Goal: Find specific page/section: Find specific page/section

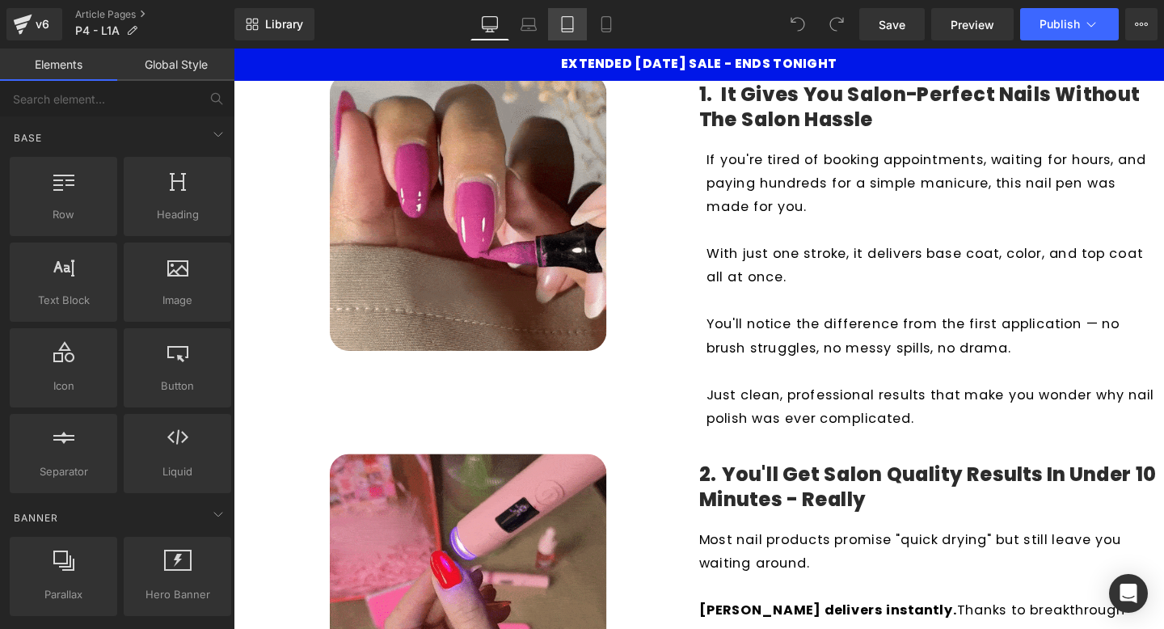
click at [571, 26] on icon at bounding box center [567, 24] width 16 height 16
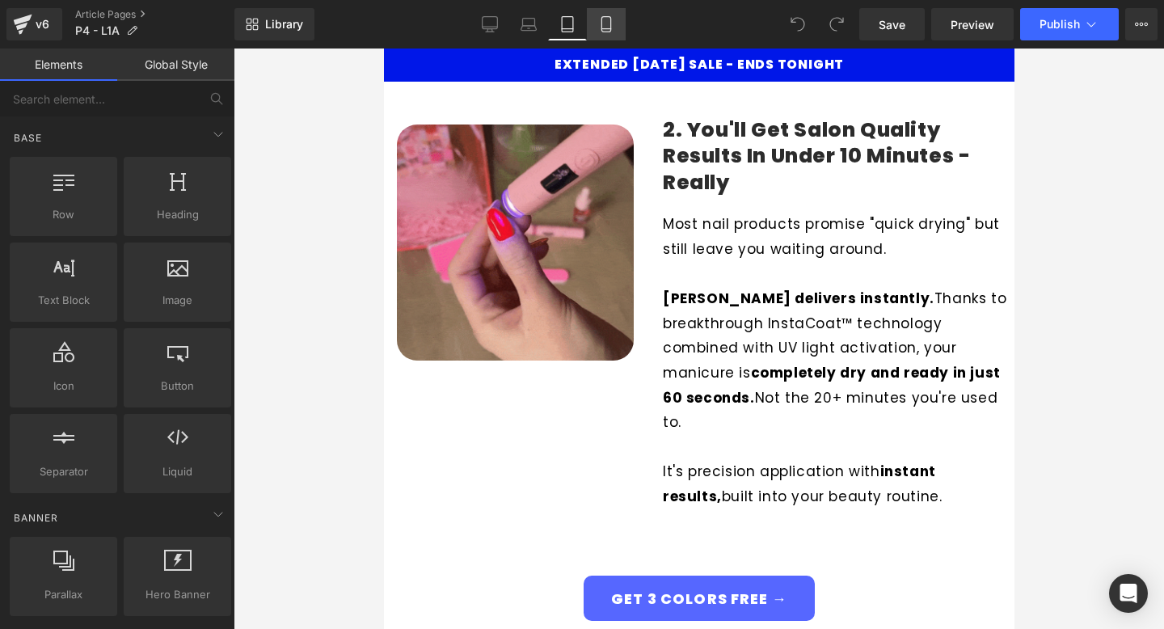
click at [622, 27] on link "Mobile" at bounding box center [606, 24] width 39 height 32
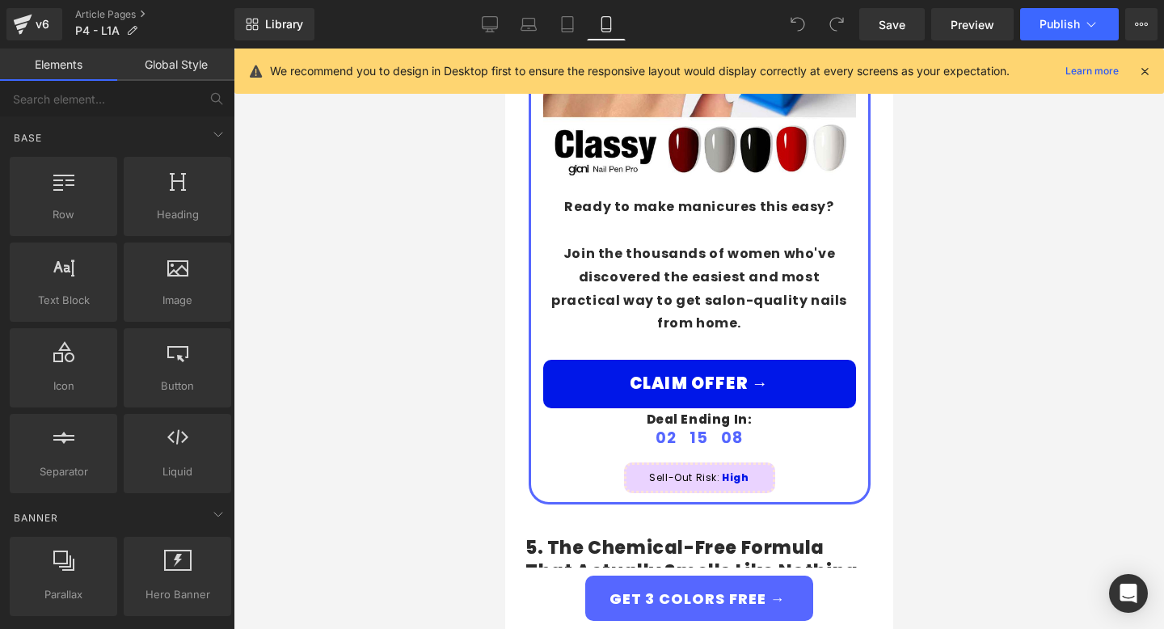
scroll to position [3330, 0]
click at [517, 451] on div "BUY 1, GET 1 50% OFF FOR A LIMITED TIME ONLY Heading Image Ready to make manicu…" at bounding box center [699, 347] width 380 height 1146
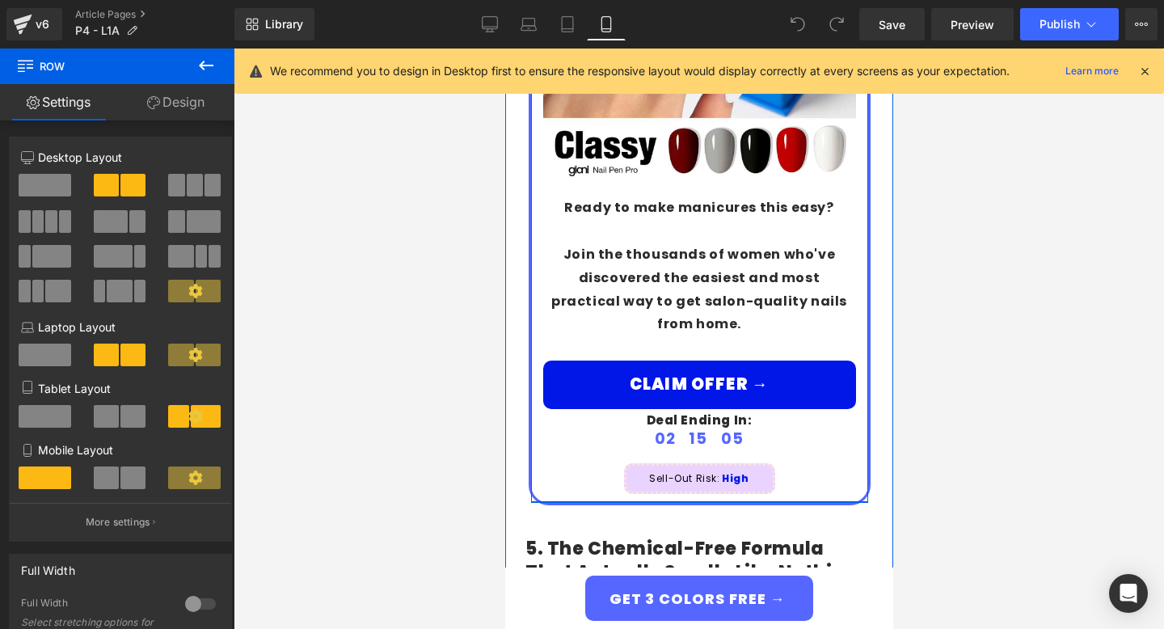
click at [563, 437] on div "Ready to make manicures this easy? Join the thousands of women who've discovere…" at bounding box center [698, 345] width 337 height 298
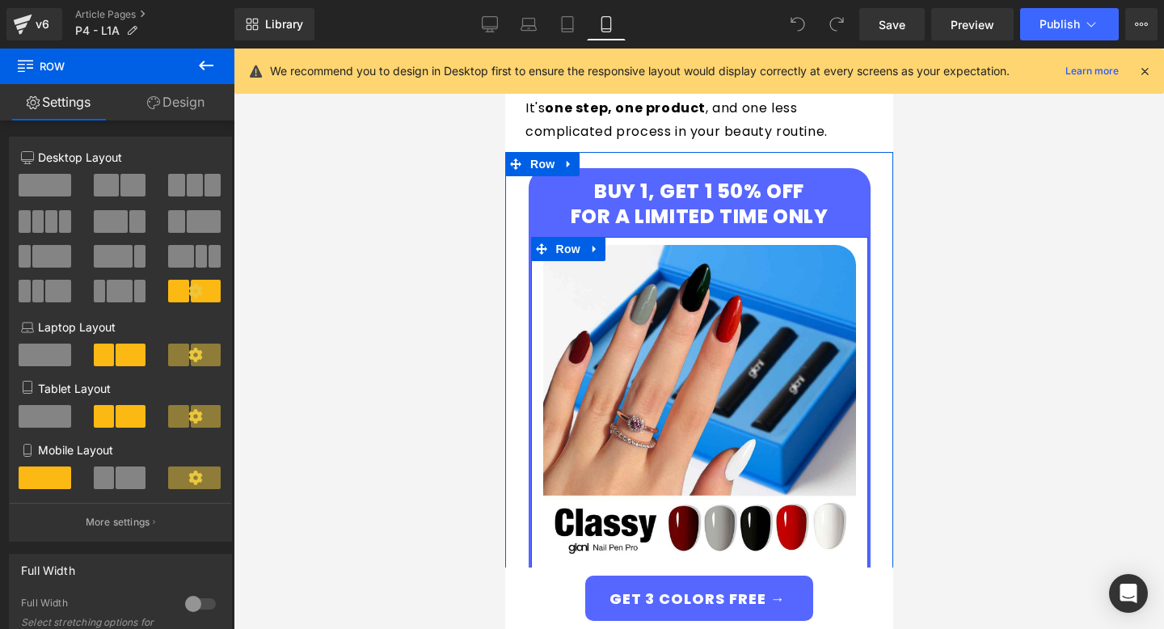
scroll to position [2935, 0]
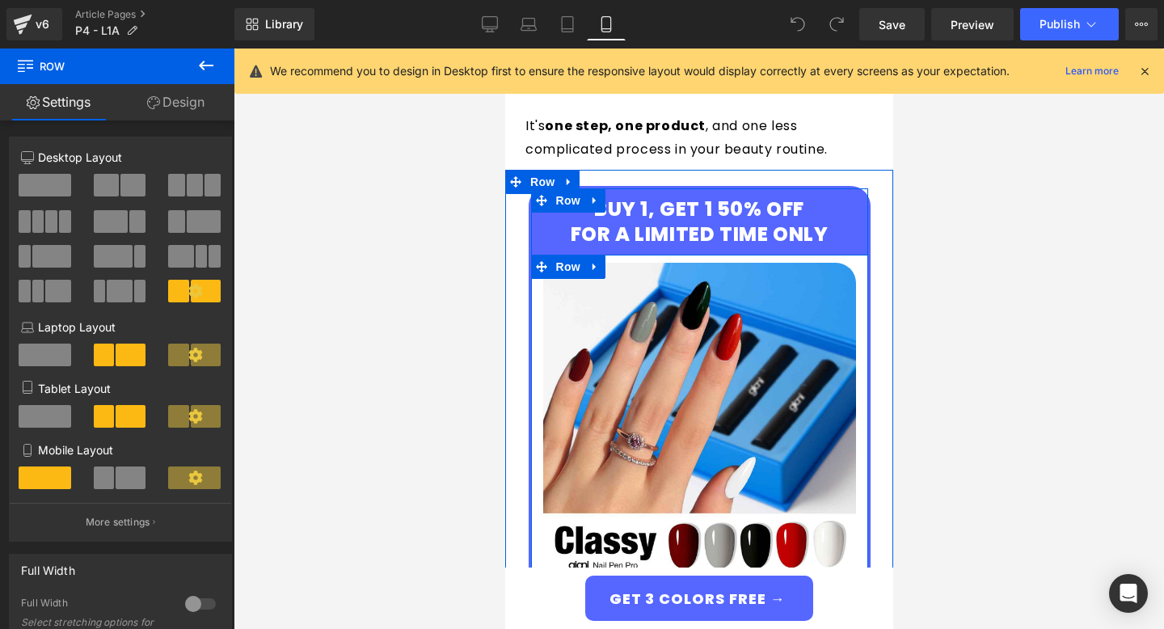
click at [862, 263] on div "Image" at bounding box center [698, 427] width 337 height 329
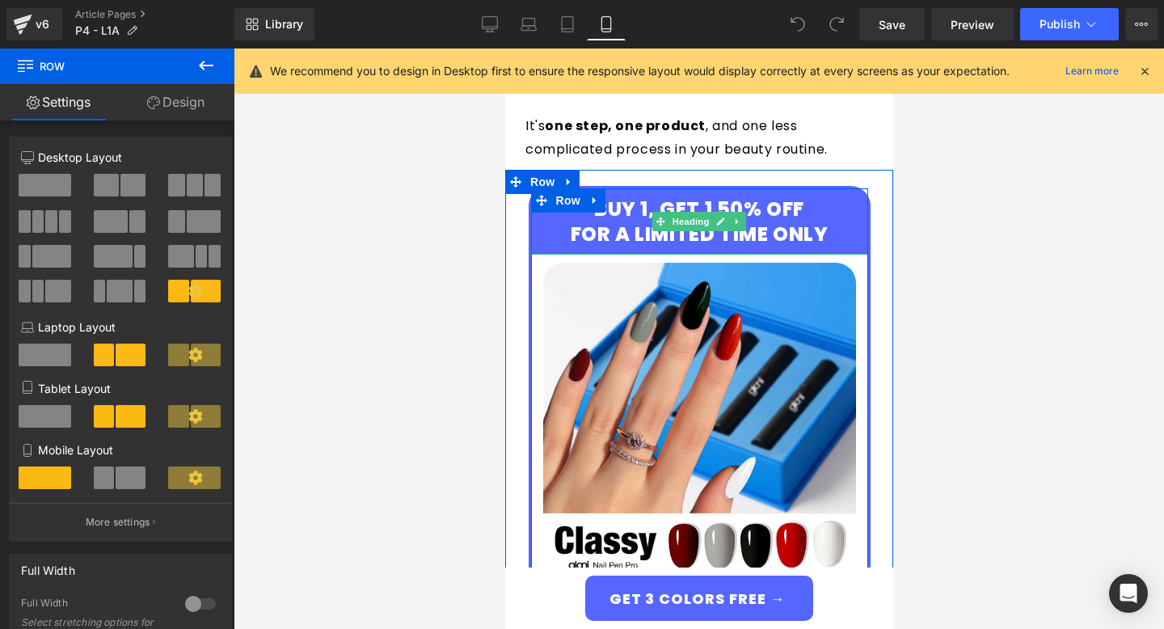
click at [560, 220] on h4 "BUY 1, GET 1 50% OFF FOR A LIMITED TIME ONLY" at bounding box center [698, 221] width 313 height 50
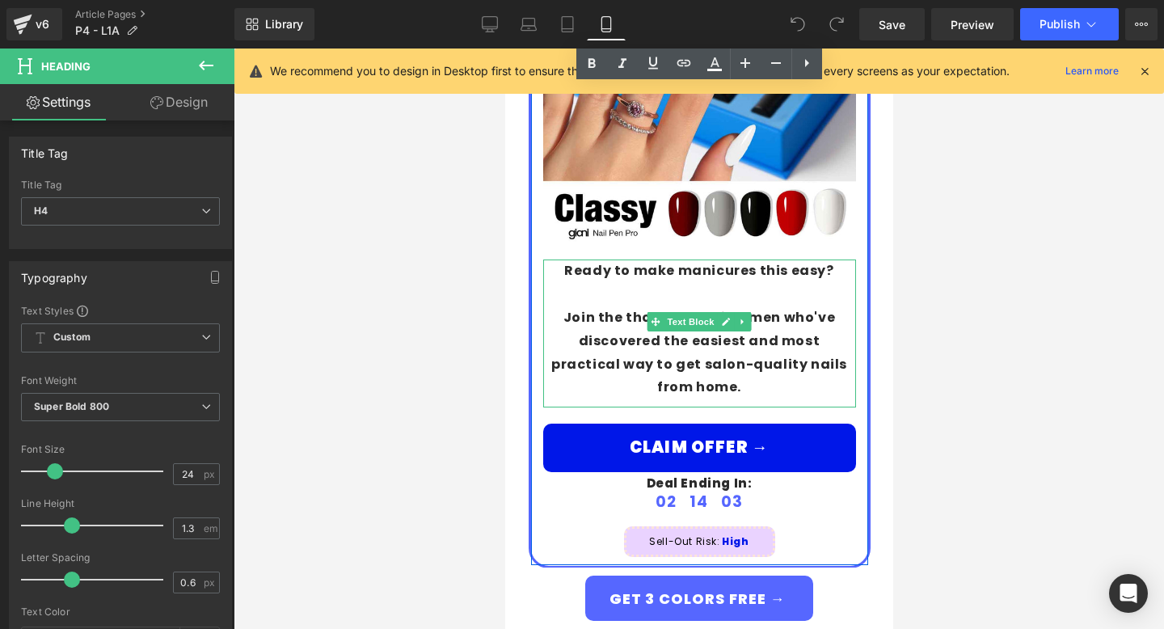
scroll to position [3298, 0]
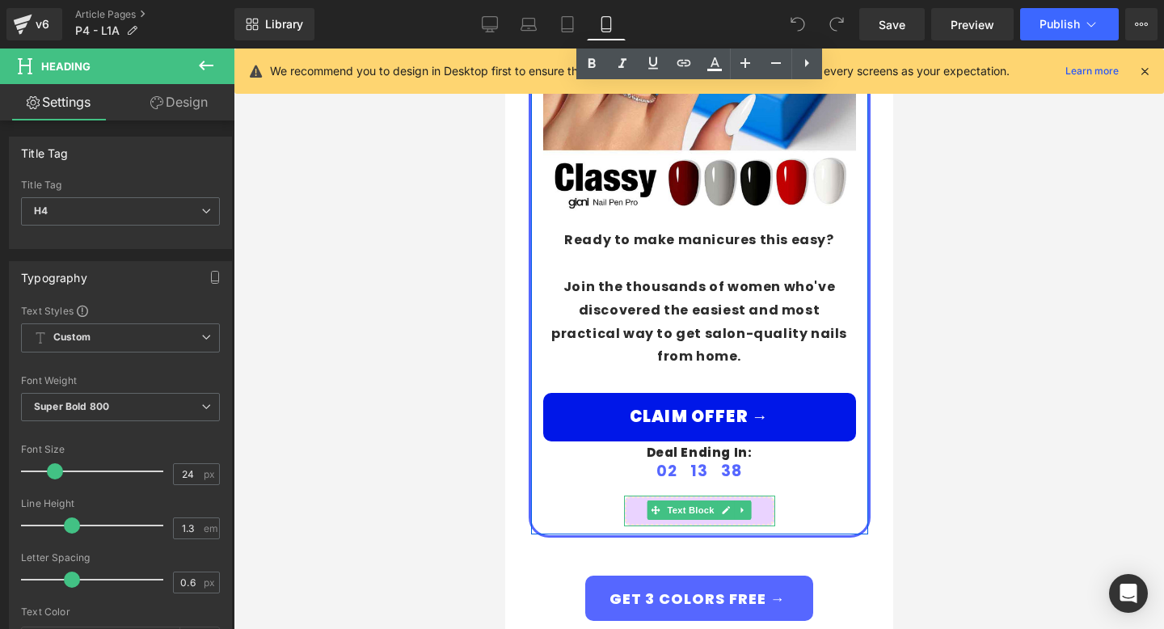
click at [763, 502] on p "Sell-Out Risk: High" at bounding box center [699, 511] width 146 height 18
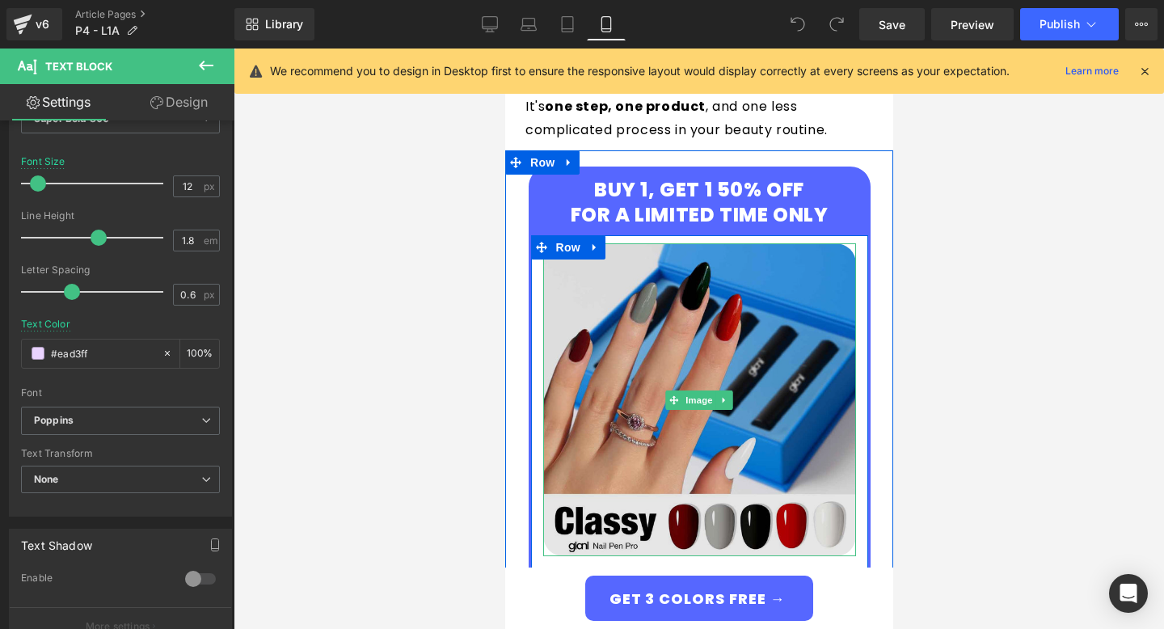
scroll to position [2951, 0]
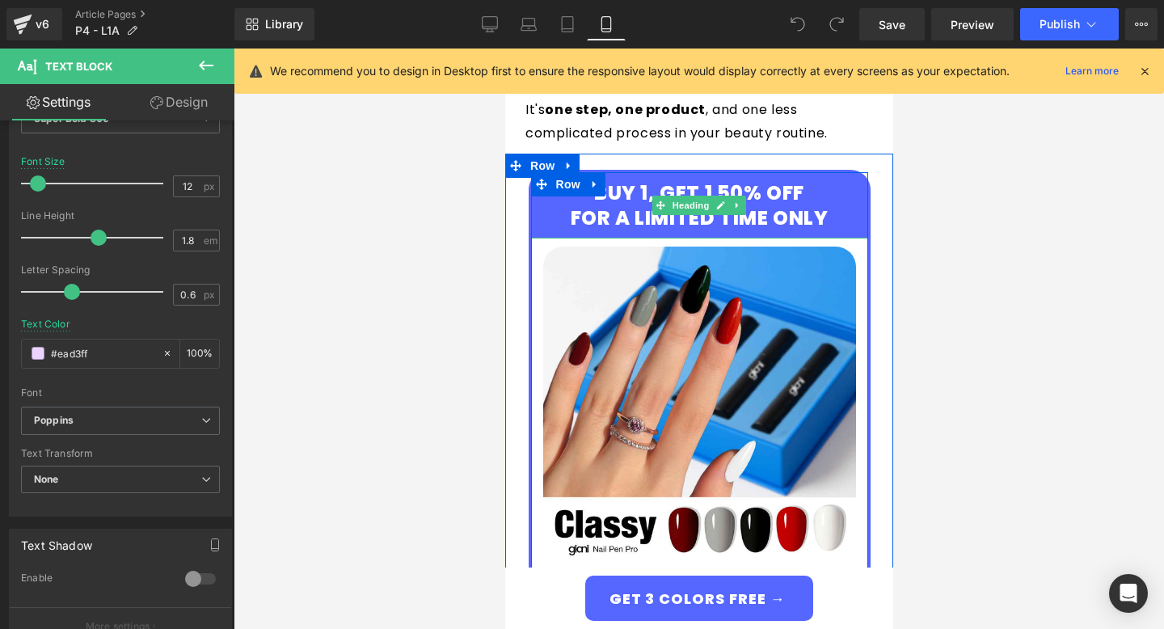
click at [550, 196] on h4 "BUY 1, GET 1 50% OFF FOR A LIMITED TIME ONLY" at bounding box center [698, 205] width 313 height 50
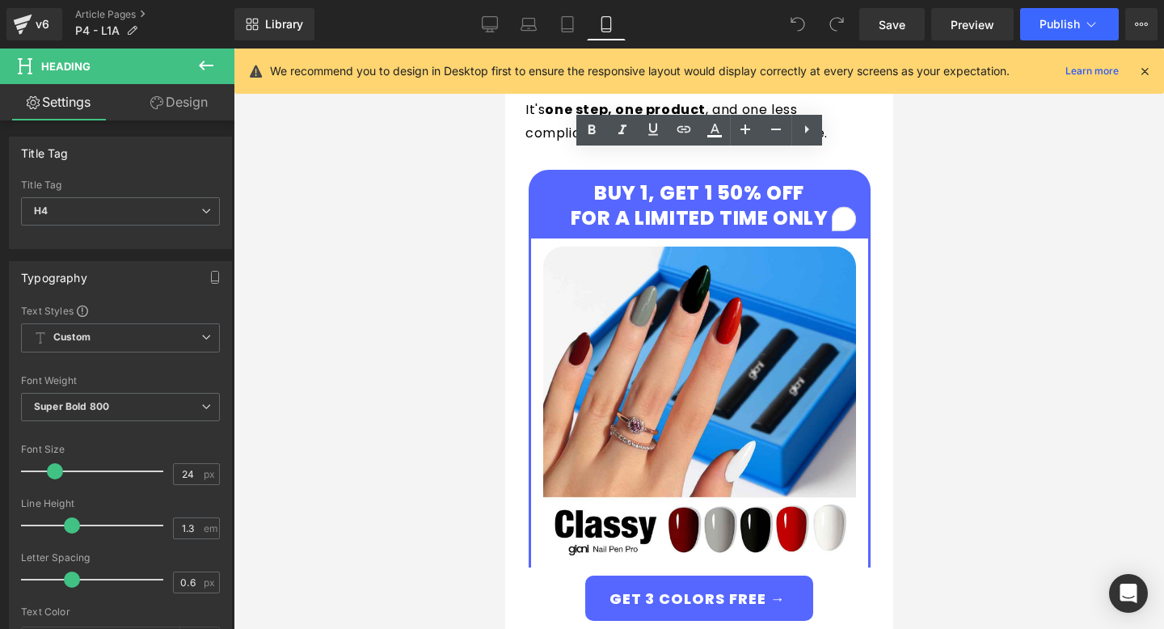
click at [980, 158] on div at bounding box center [699, 339] width 931 height 580
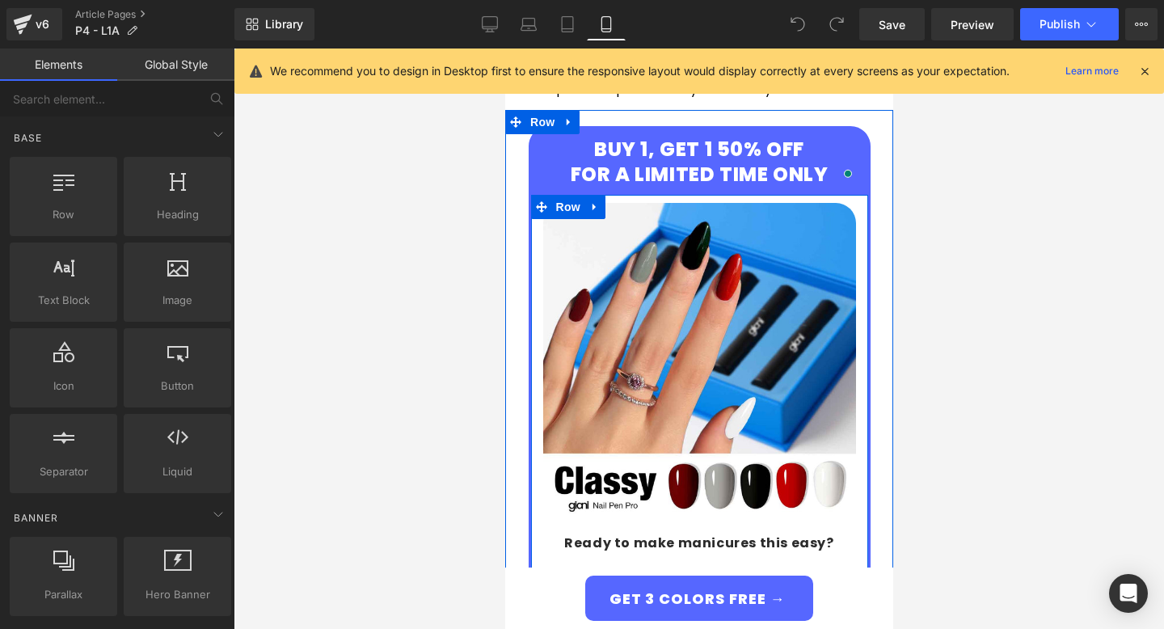
scroll to position [2971, 0]
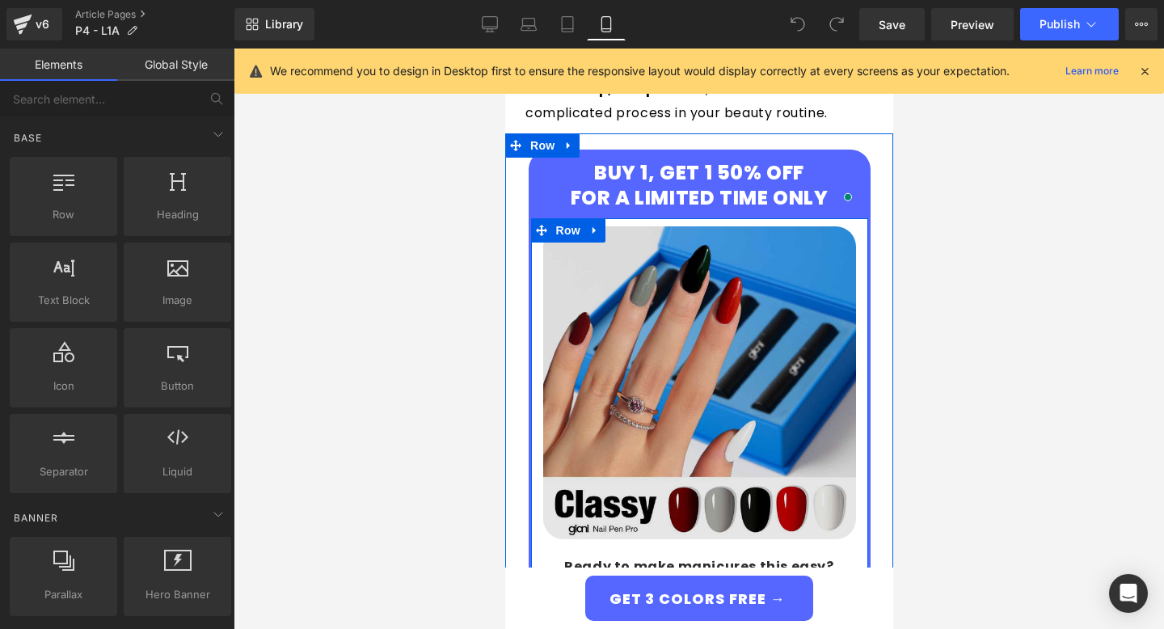
click at [745, 362] on img at bounding box center [698, 382] width 313 height 313
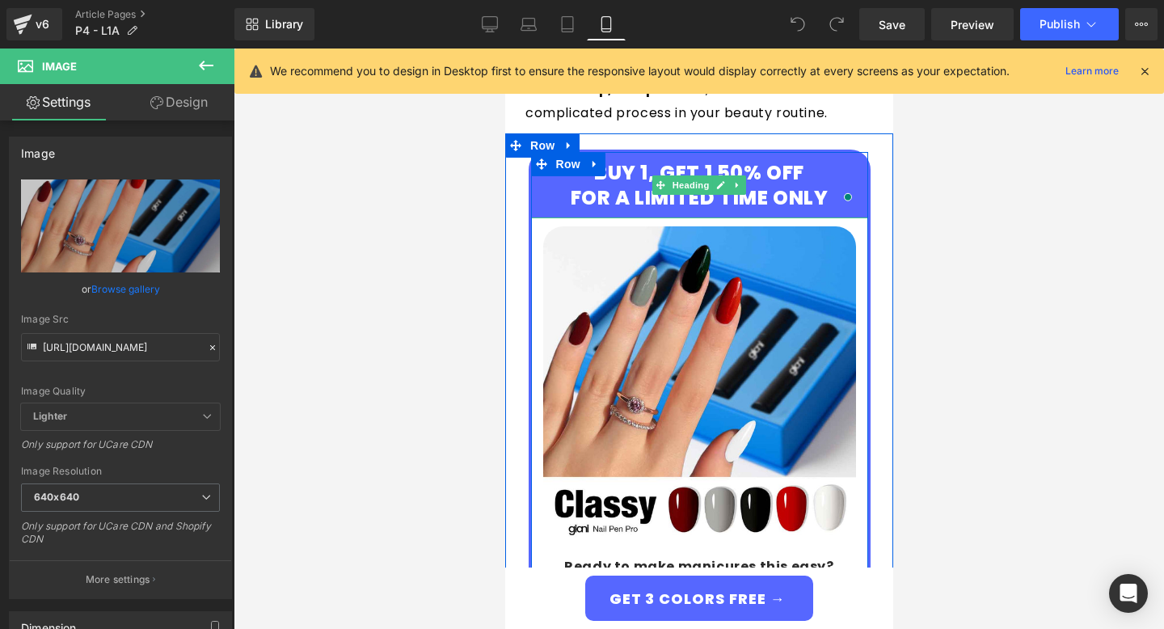
click at [801, 165] on h4 "BUY 1, GET 1 50% OFF FOR A LIMITED TIME ONLY" at bounding box center [698, 185] width 313 height 50
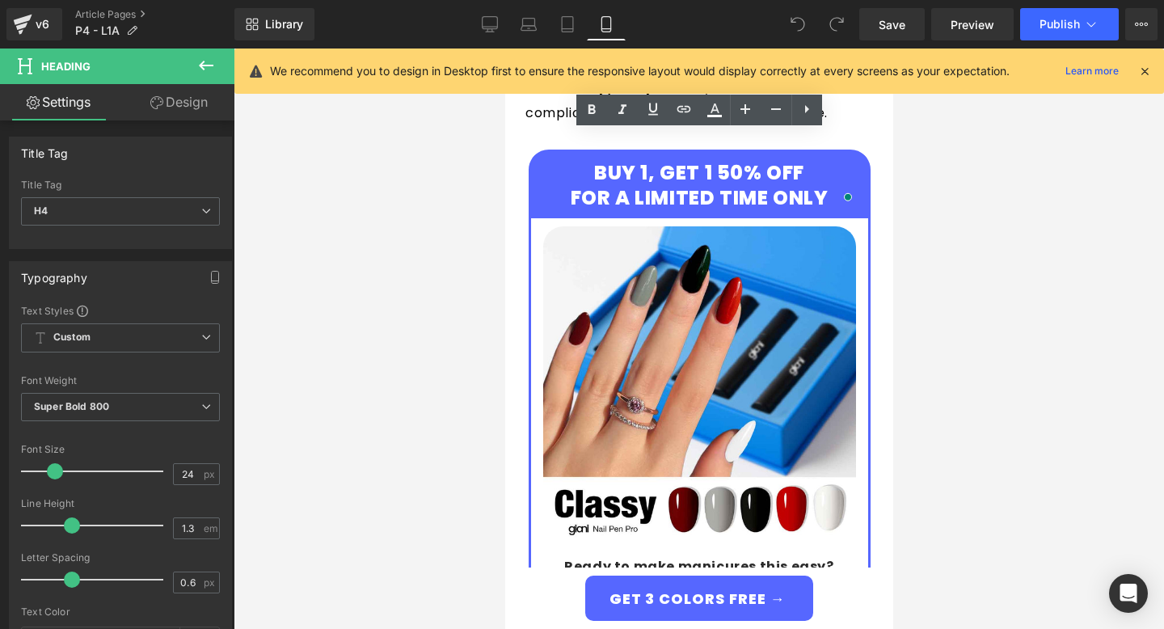
click at [1087, 170] on div at bounding box center [699, 339] width 931 height 580
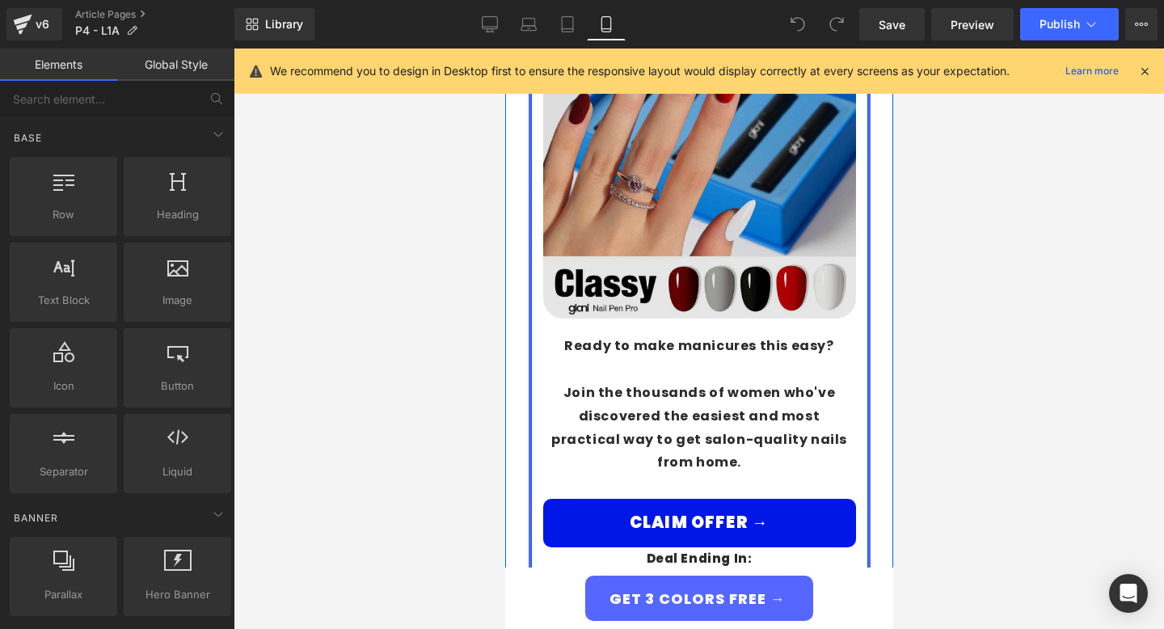
scroll to position [2968, 0]
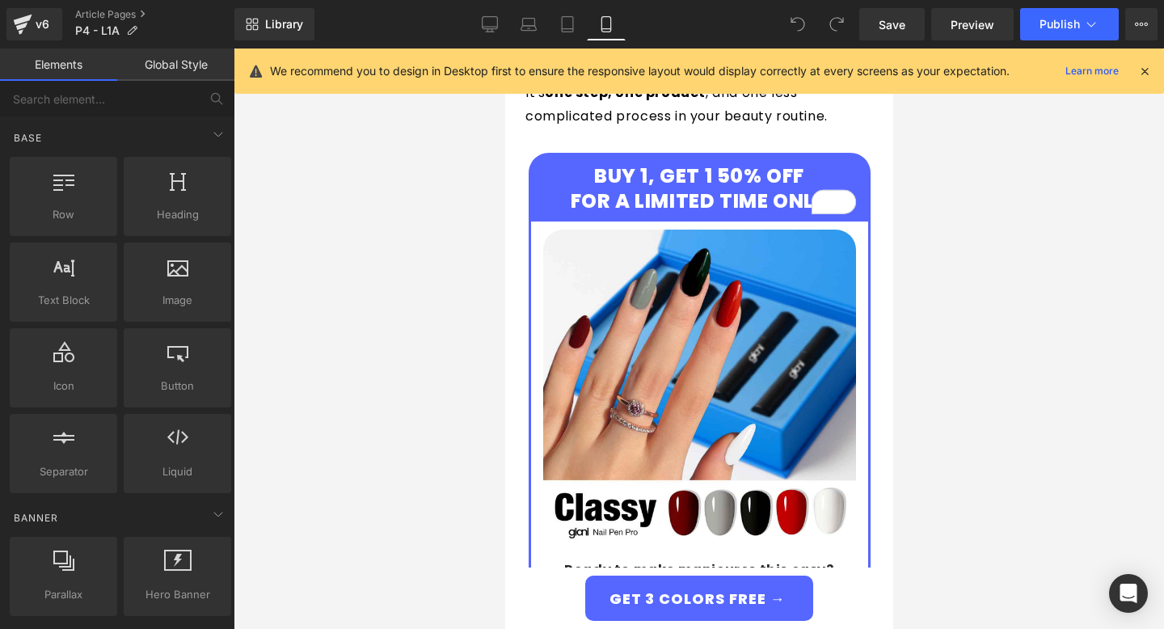
click at [1037, 156] on div at bounding box center [699, 339] width 931 height 580
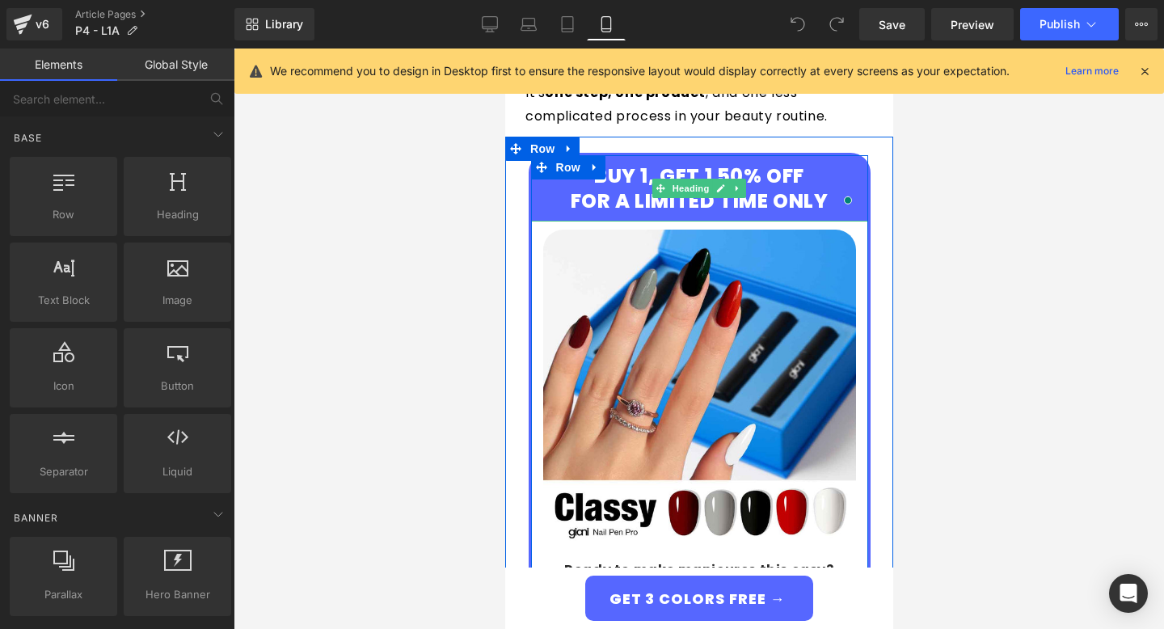
click at [857, 164] on div "BUY 1, GET 1 50% OFF FOR A LIMITED TIME ONLY" at bounding box center [698, 188] width 337 height 66
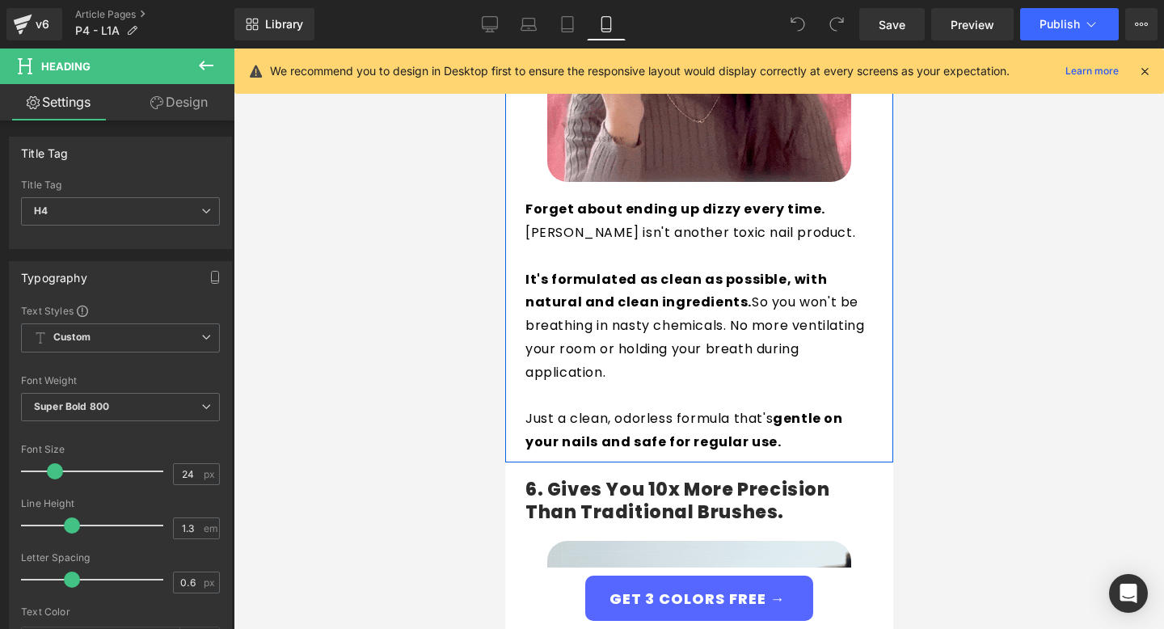
scroll to position [4055, 0]
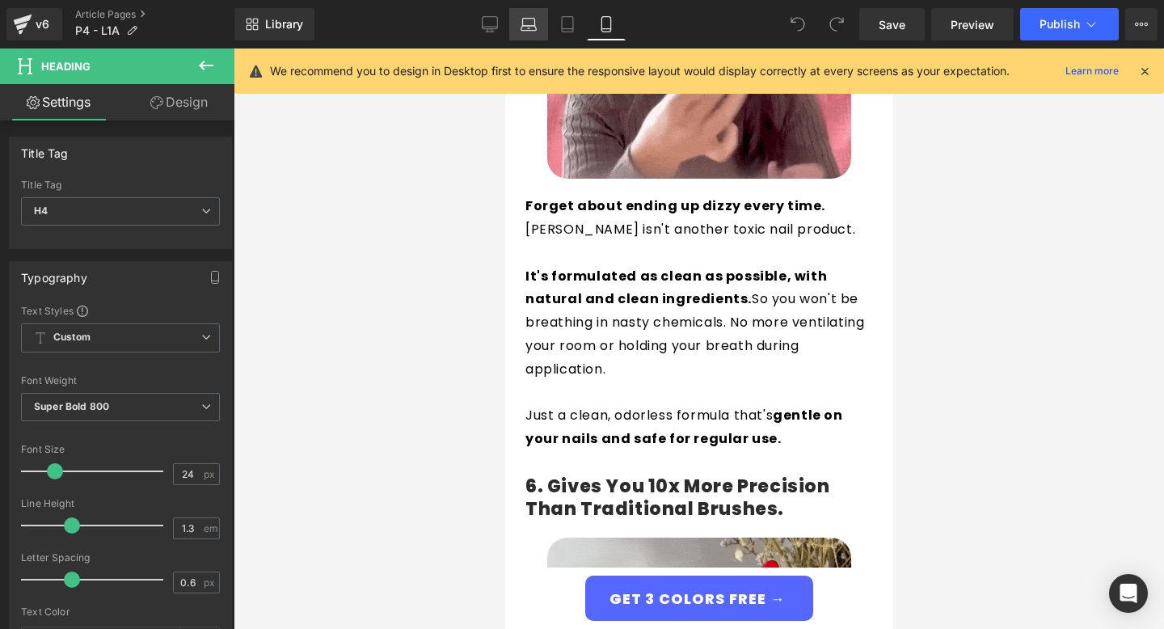
click at [536, 23] on icon at bounding box center [529, 24] width 16 height 16
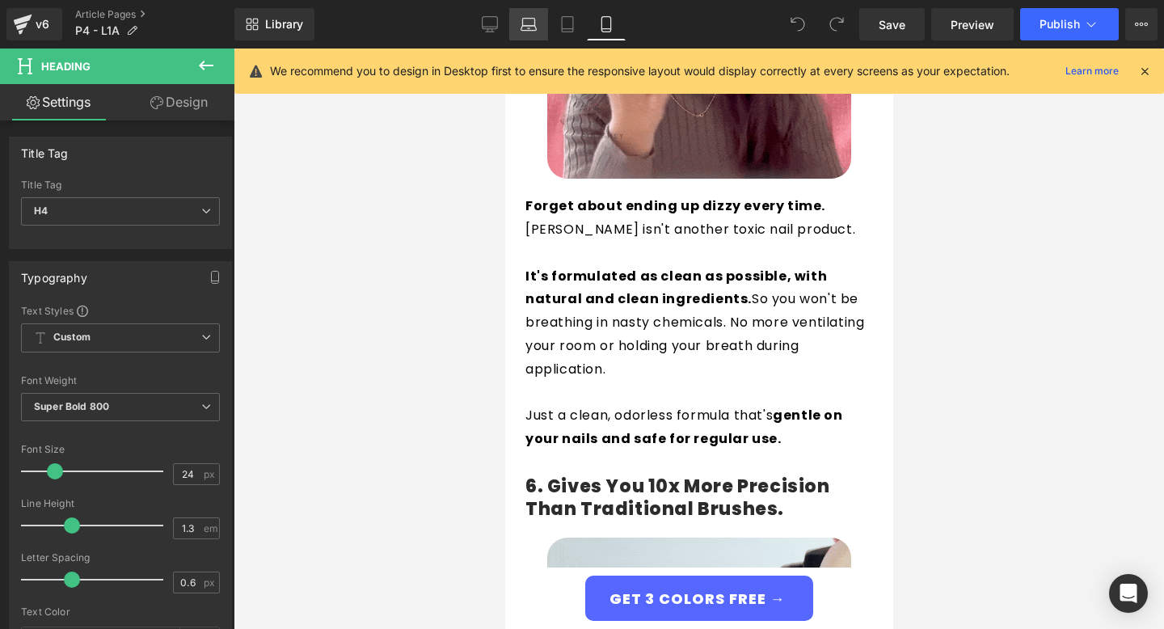
type input "100"
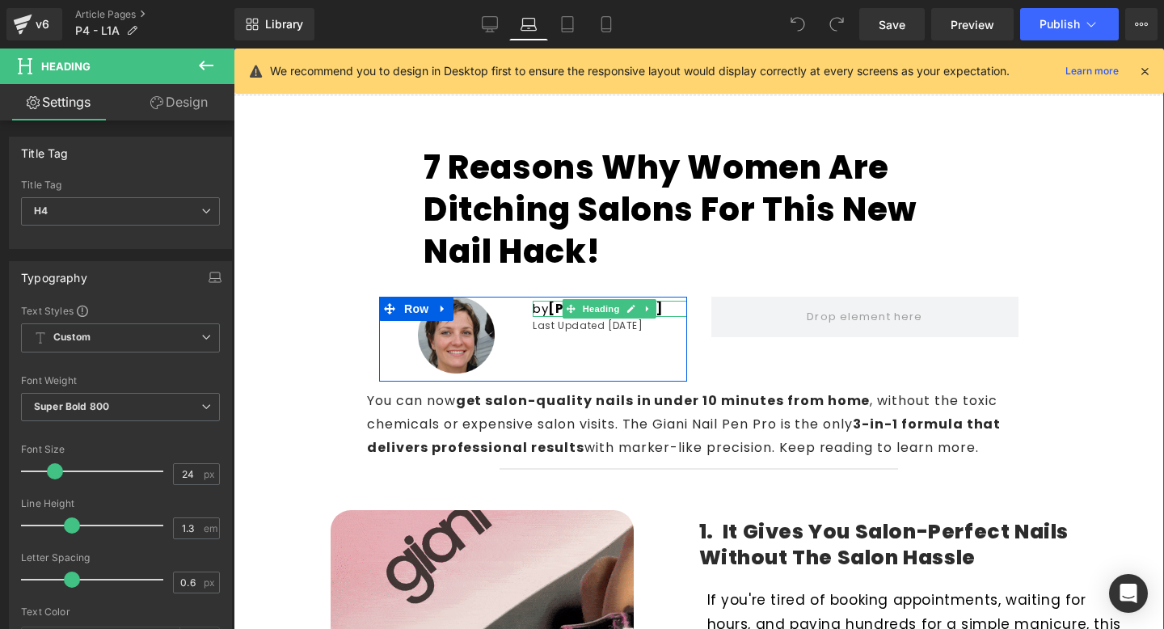
scroll to position [0, 0]
